Goal: Task Accomplishment & Management: Complete application form

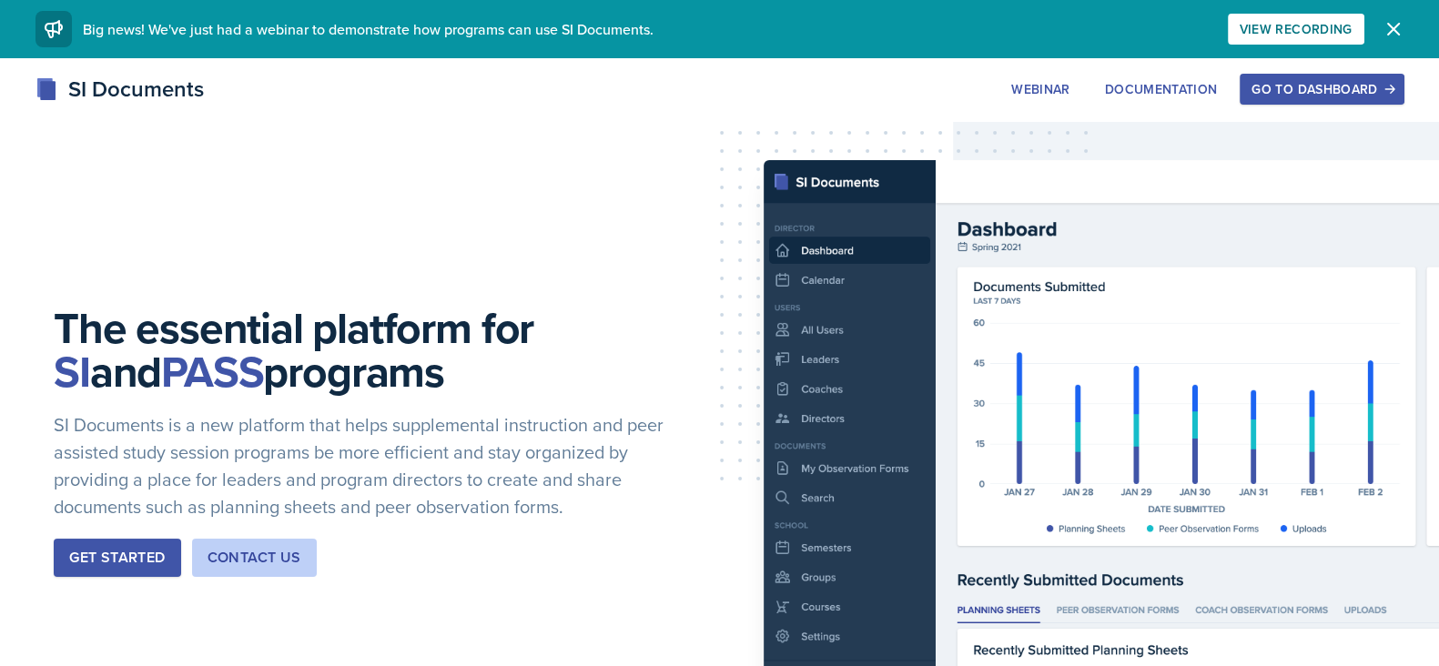
click at [1290, 86] on div "Go to Dashboard" at bounding box center [1322, 89] width 140 height 15
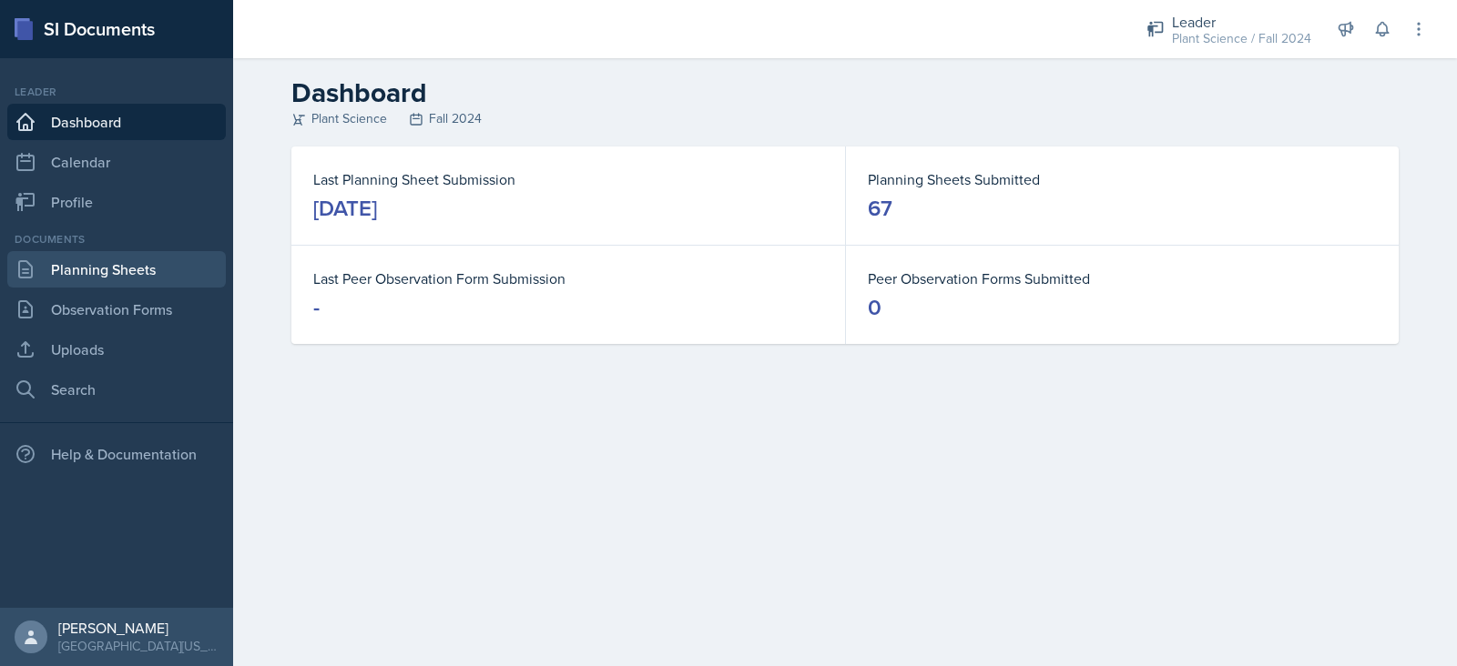
click at [151, 278] on link "Planning Sheets" at bounding box center [116, 269] width 219 height 36
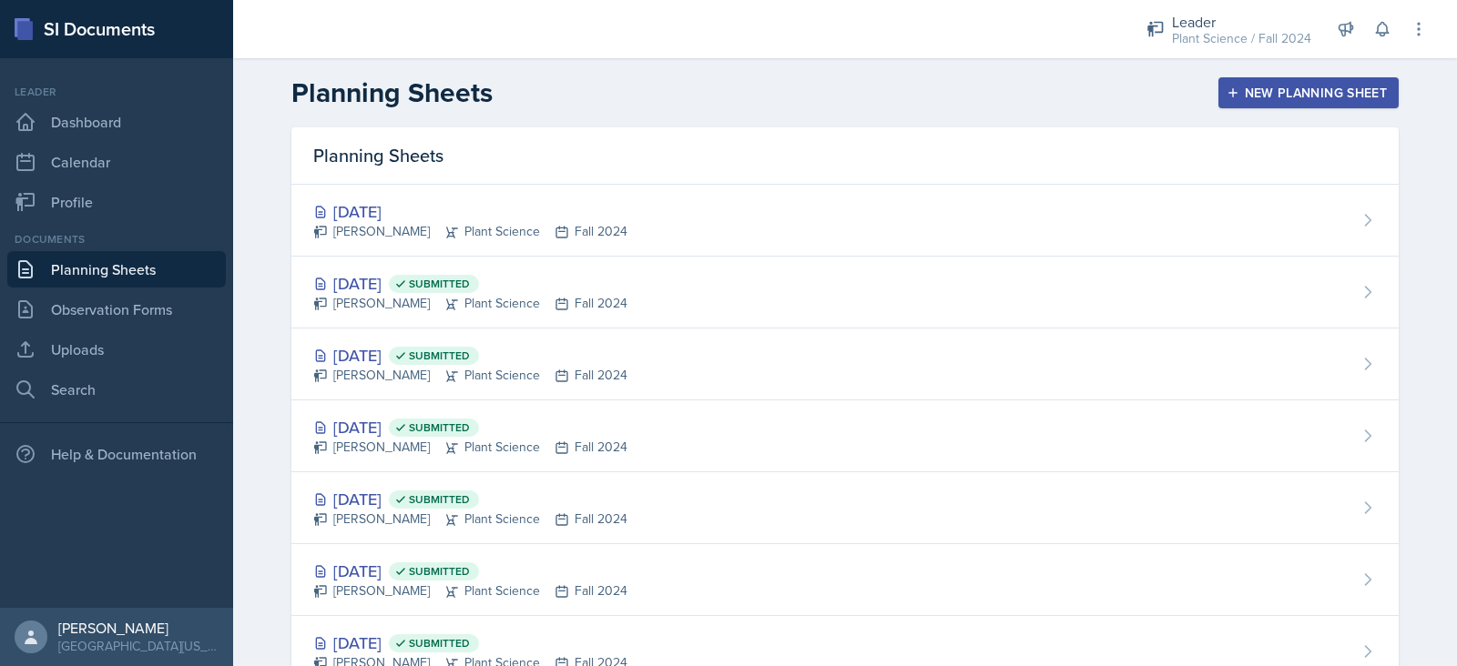
click at [1338, 92] on div "New Planning Sheet" at bounding box center [1308, 93] width 157 height 15
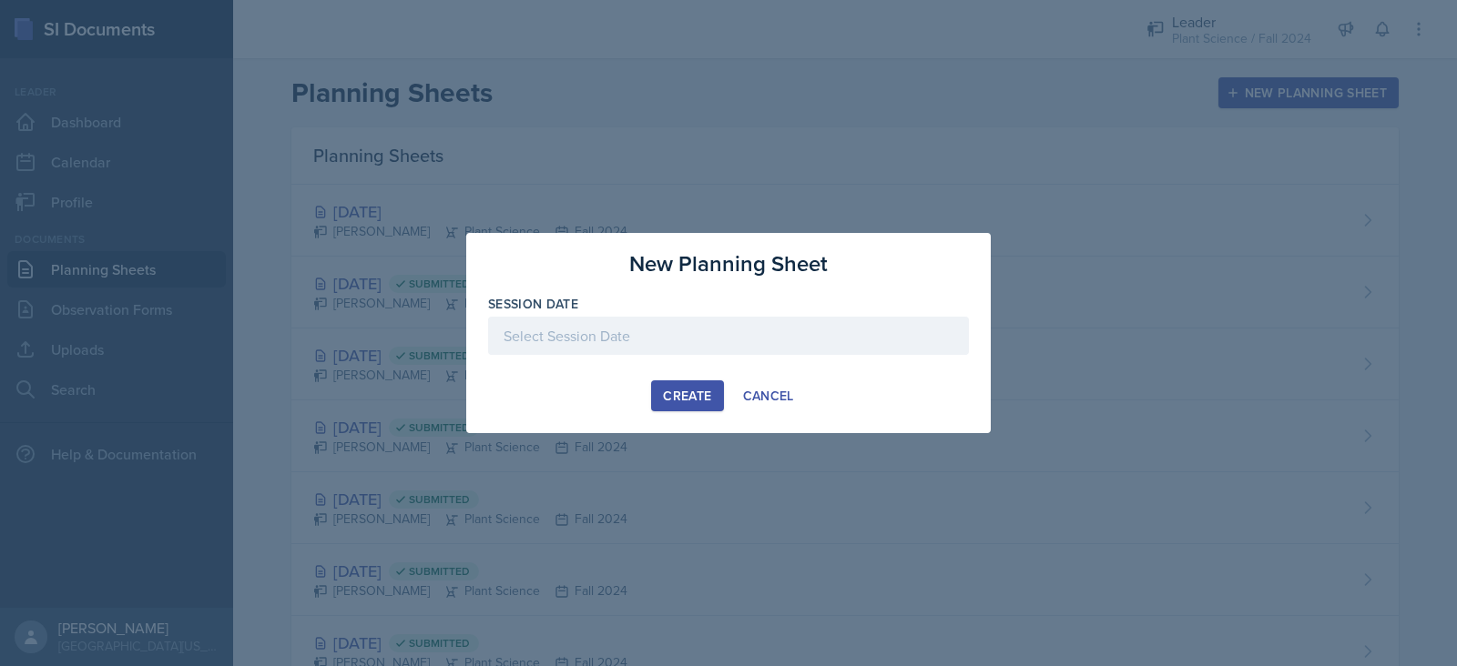
click at [697, 310] on div "Session Date" at bounding box center [728, 304] width 481 height 18
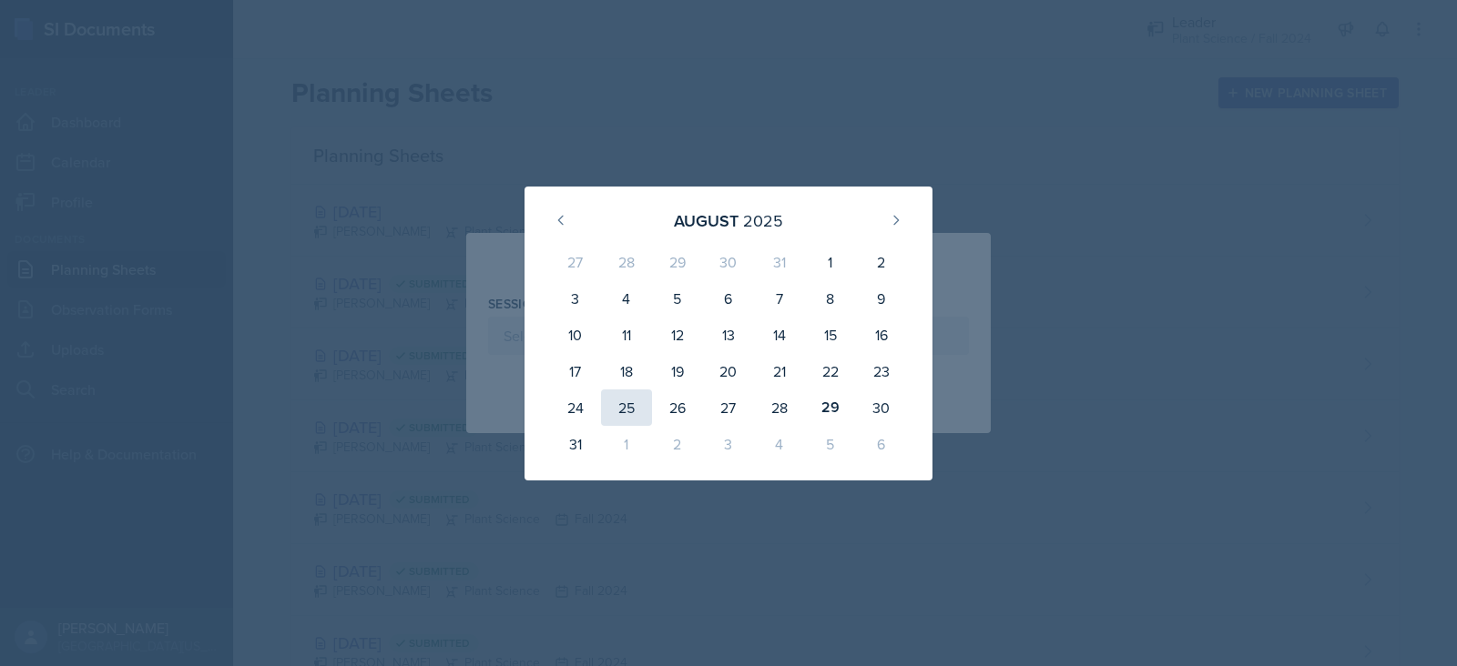
click at [626, 408] on div "25" at bounding box center [626, 408] width 51 height 36
type input "[DATE]"
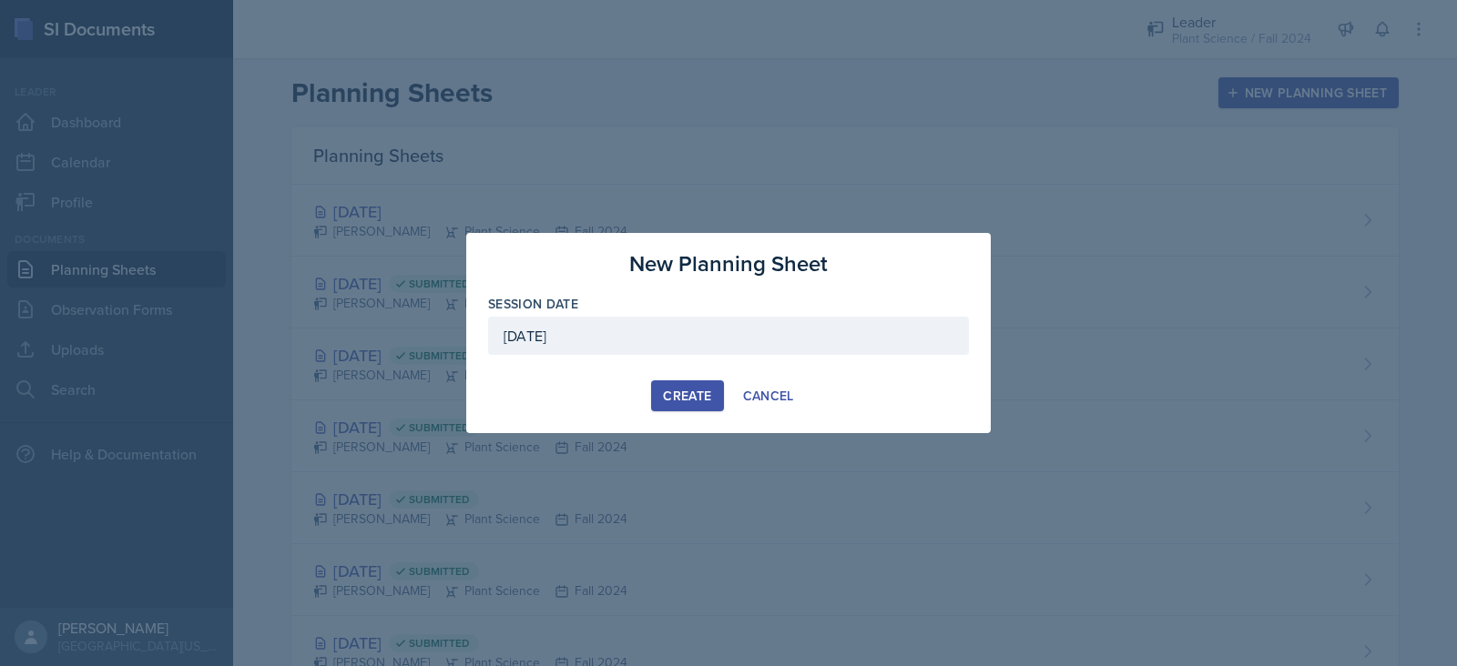
click at [697, 392] on div "Create" at bounding box center [687, 396] width 48 height 15
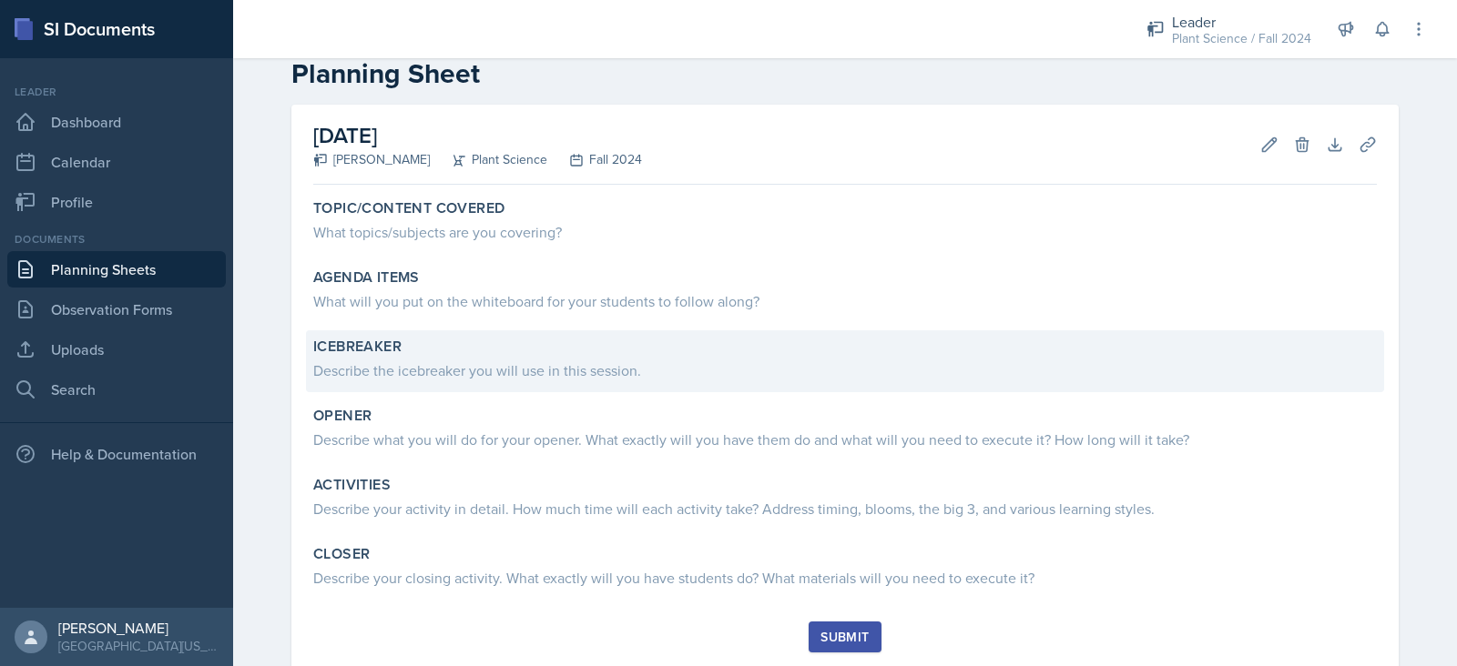
scroll to position [36, 0]
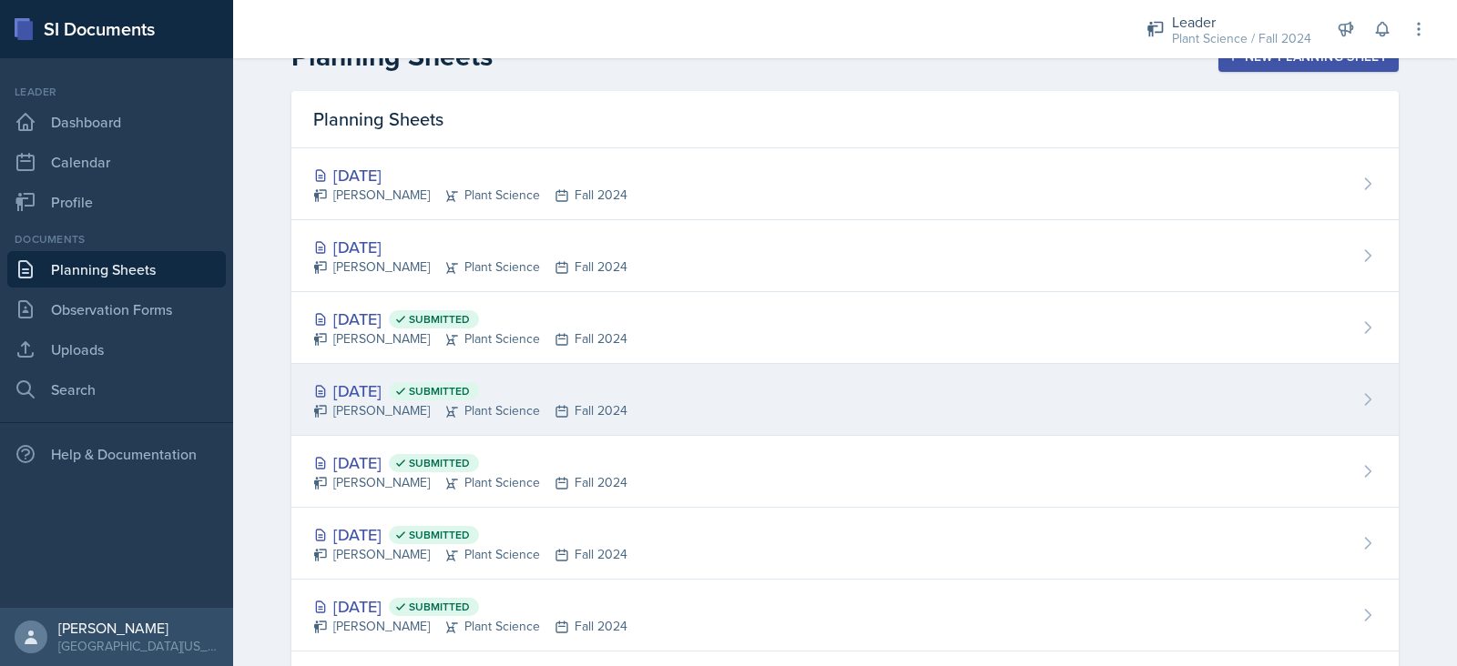
click at [601, 387] on div "[DATE] Submitted [PERSON_NAME] Plant Science Fall 2024" at bounding box center [844, 400] width 1107 height 72
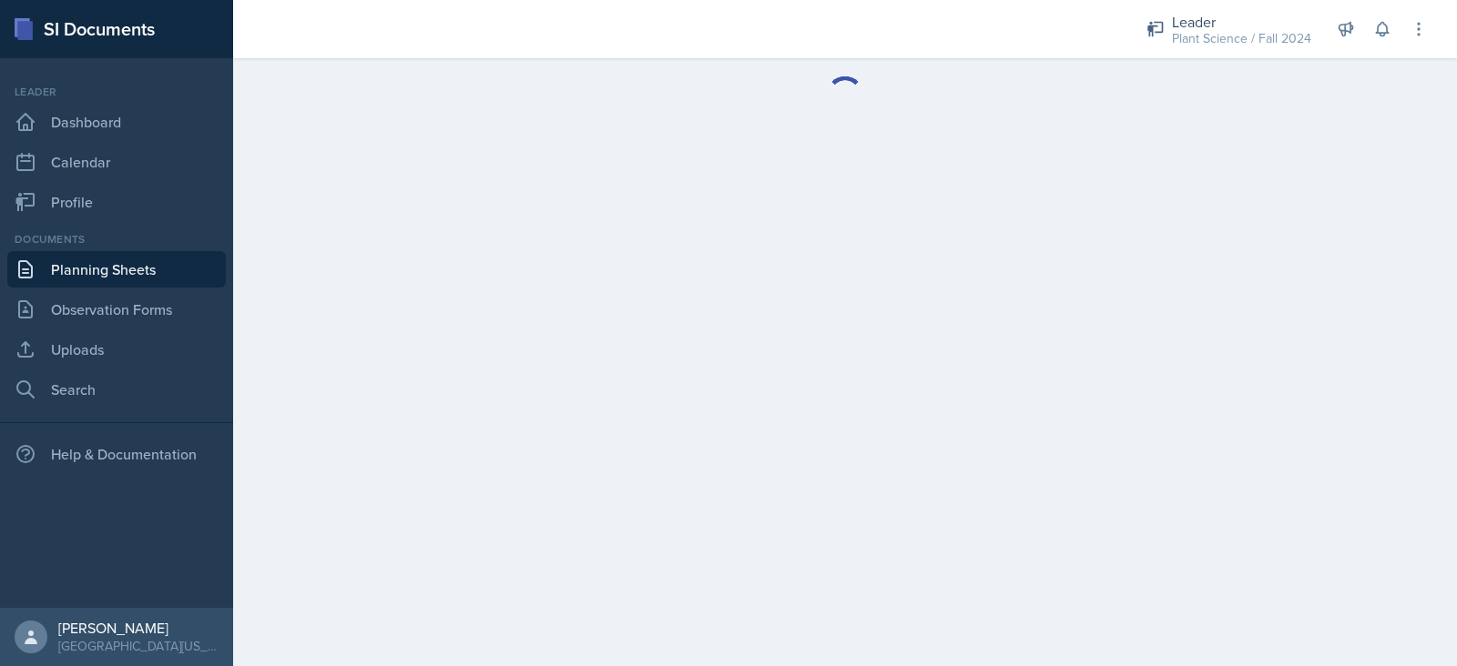
click at [601, 387] on main at bounding box center [845, 362] width 1224 height 608
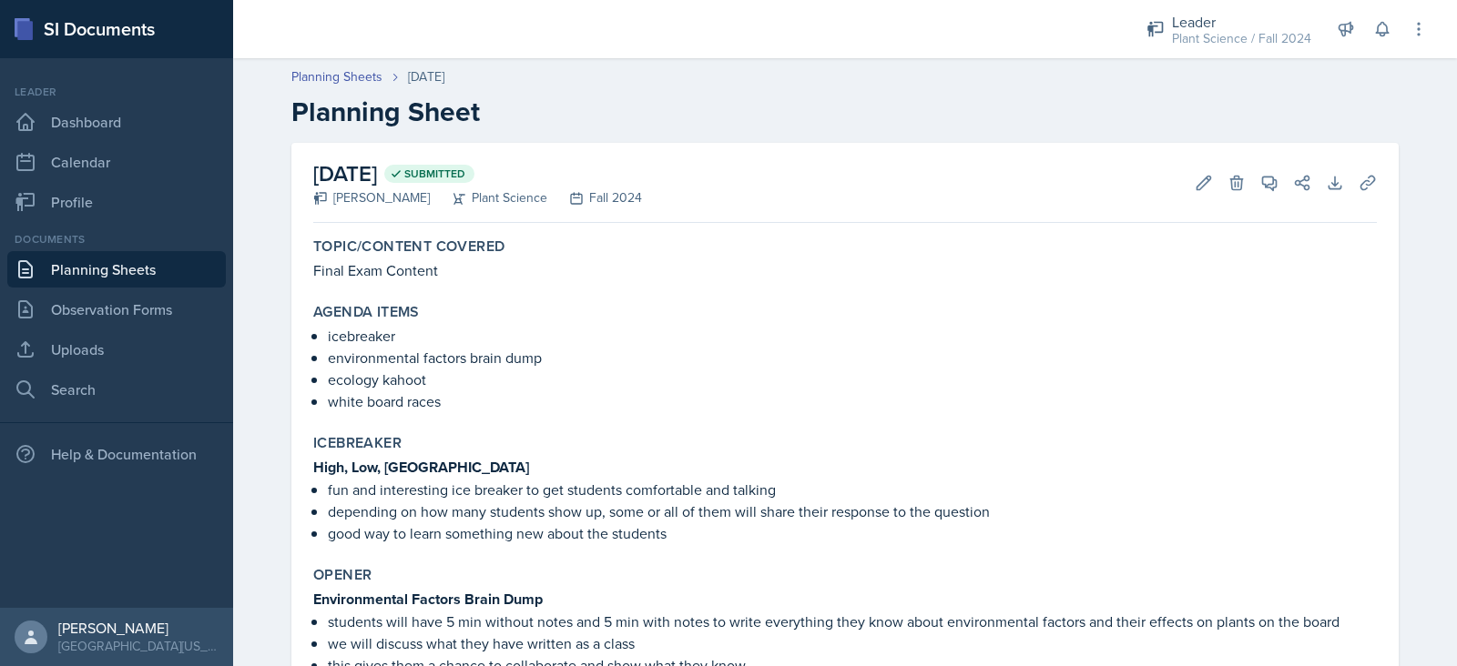
click at [142, 264] on link "Planning Sheets" at bounding box center [116, 269] width 219 height 36
